Goal: Use online tool/utility: Utilize a website feature to perform a specific function

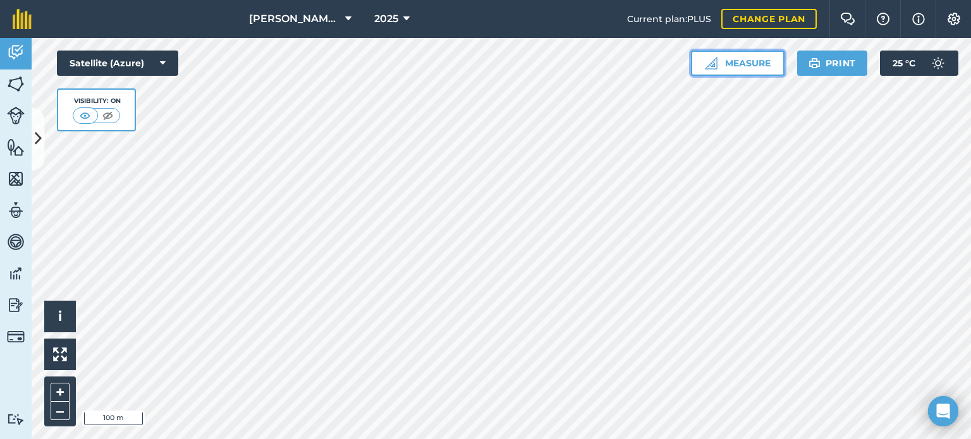
click at [723, 70] on button "Measure" at bounding box center [738, 63] width 94 height 25
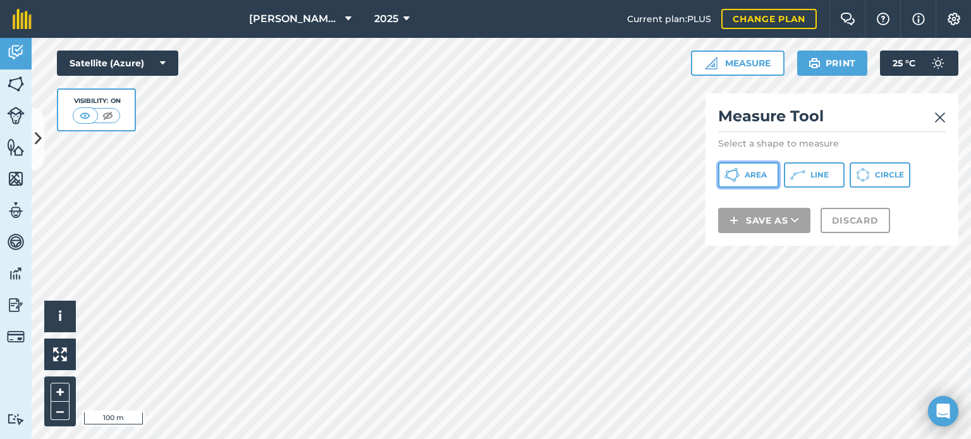
click at [745, 175] on span "Area" at bounding box center [756, 175] width 22 height 10
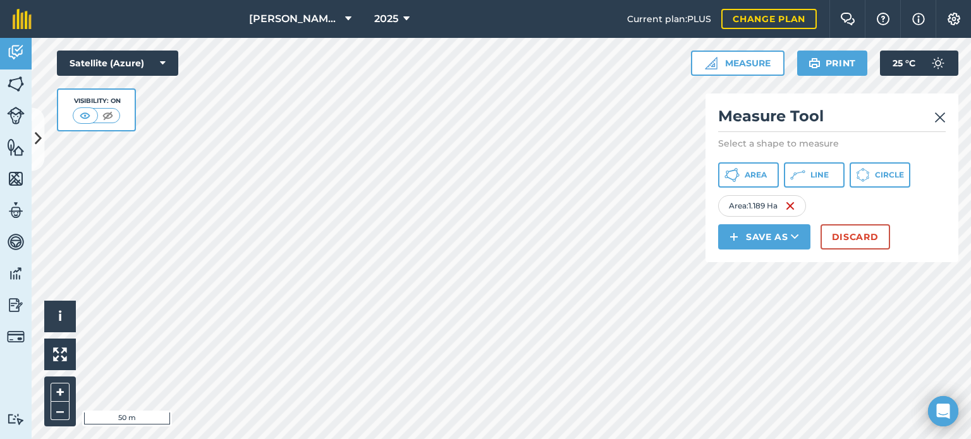
click at [253, 439] on html "[PERSON_NAME] farm 2025 Current plan : PLUS Change plan Farm Chat Help Info Set…" at bounding box center [485, 219] width 971 height 439
click at [844, 232] on button "Discard" at bounding box center [856, 236] width 70 height 25
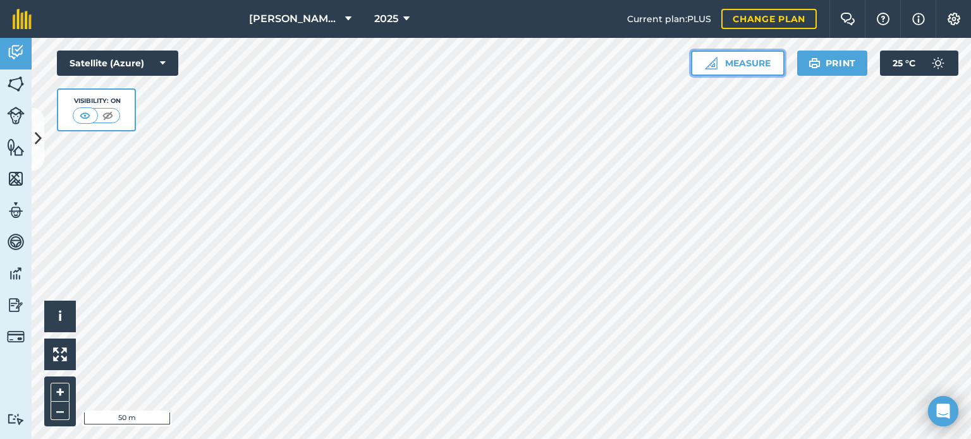
click at [751, 58] on button "Measure" at bounding box center [738, 63] width 94 height 25
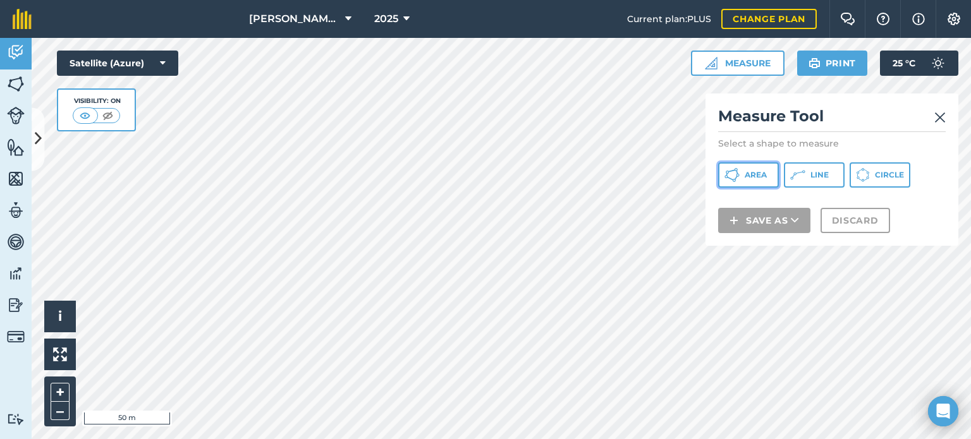
click at [761, 169] on button "Area" at bounding box center [748, 174] width 61 height 25
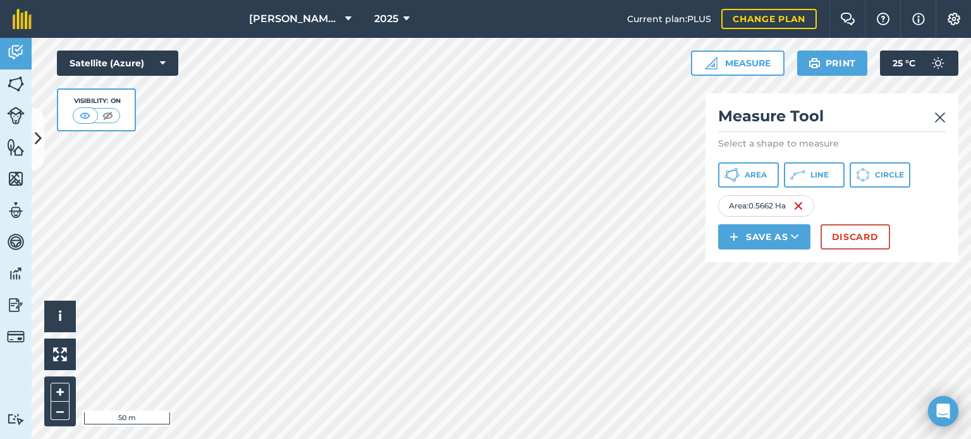
click at [941, 116] on img at bounding box center [940, 117] width 11 height 15
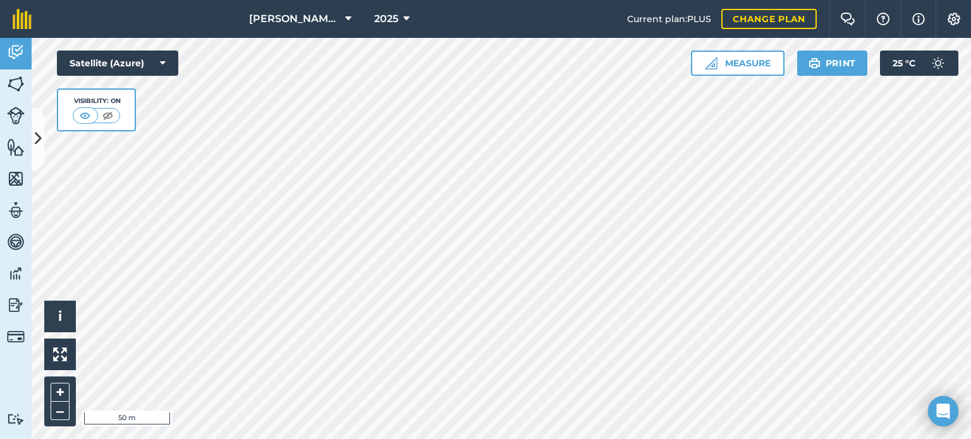
click at [501, 439] on html "[PERSON_NAME] farm 2025 Current plan : PLUS Change plan Farm Chat Help Info Set…" at bounding box center [485, 219] width 971 height 439
click at [475, 439] on html "[PERSON_NAME] farm 2025 Current plan : PLUS Change plan Farm Chat Help Info Set…" at bounding box center [485, 219] width 971 height 439
